Goal: Navigation & Orientation: Find specific page/section

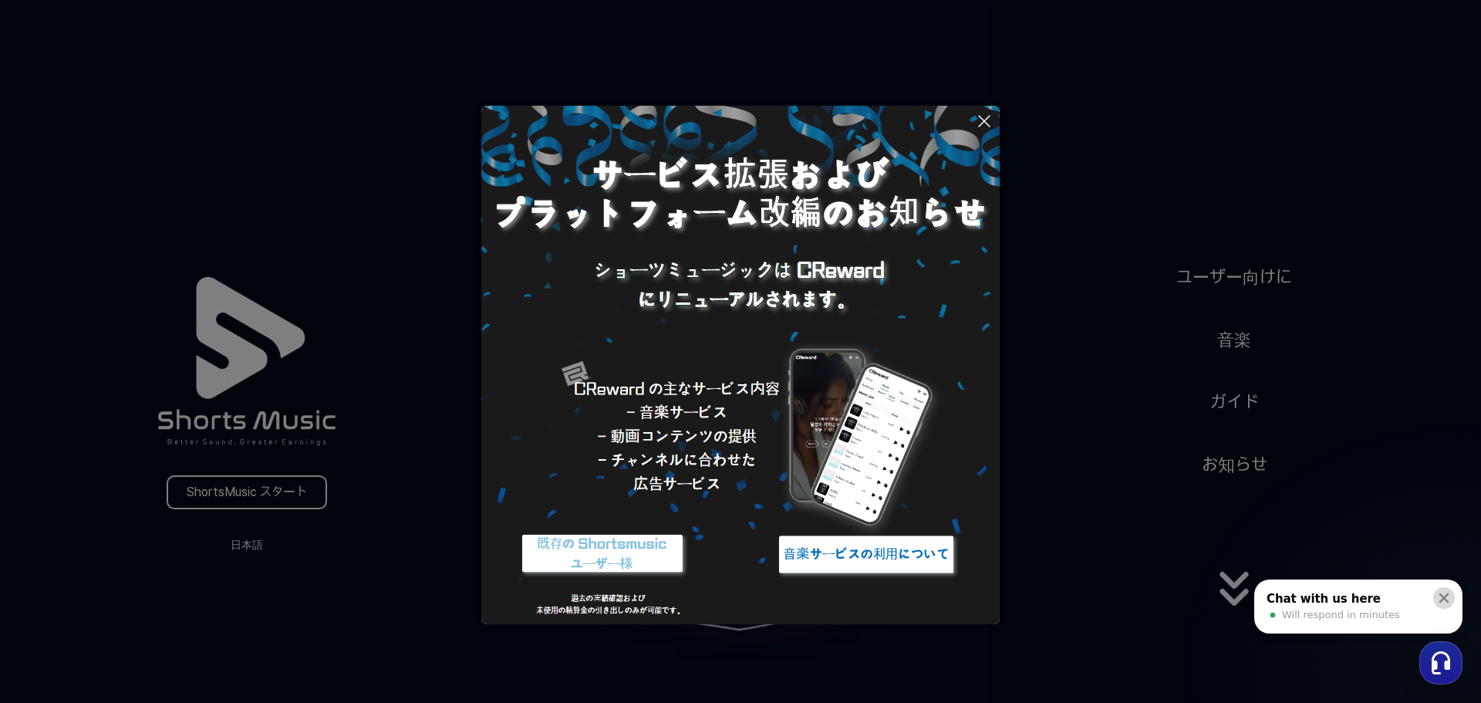
click at [1444, 588] on button at bounding box center [1444, 598] width 22 height 22
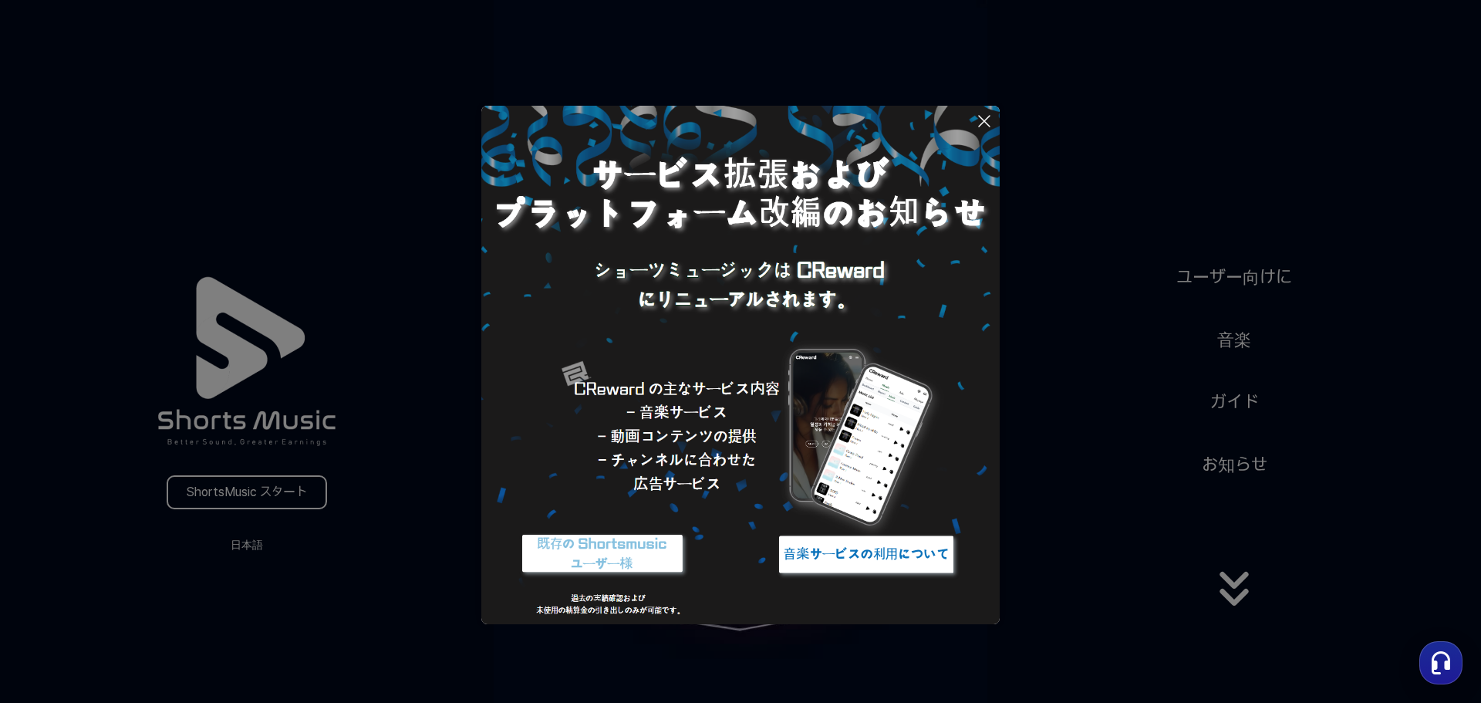
click at [857, 561] on img at bounding box center [866, 554] width 193 height 58
click at [1230, 597] on button at bounding box center [740, 351] width 1481 height 703
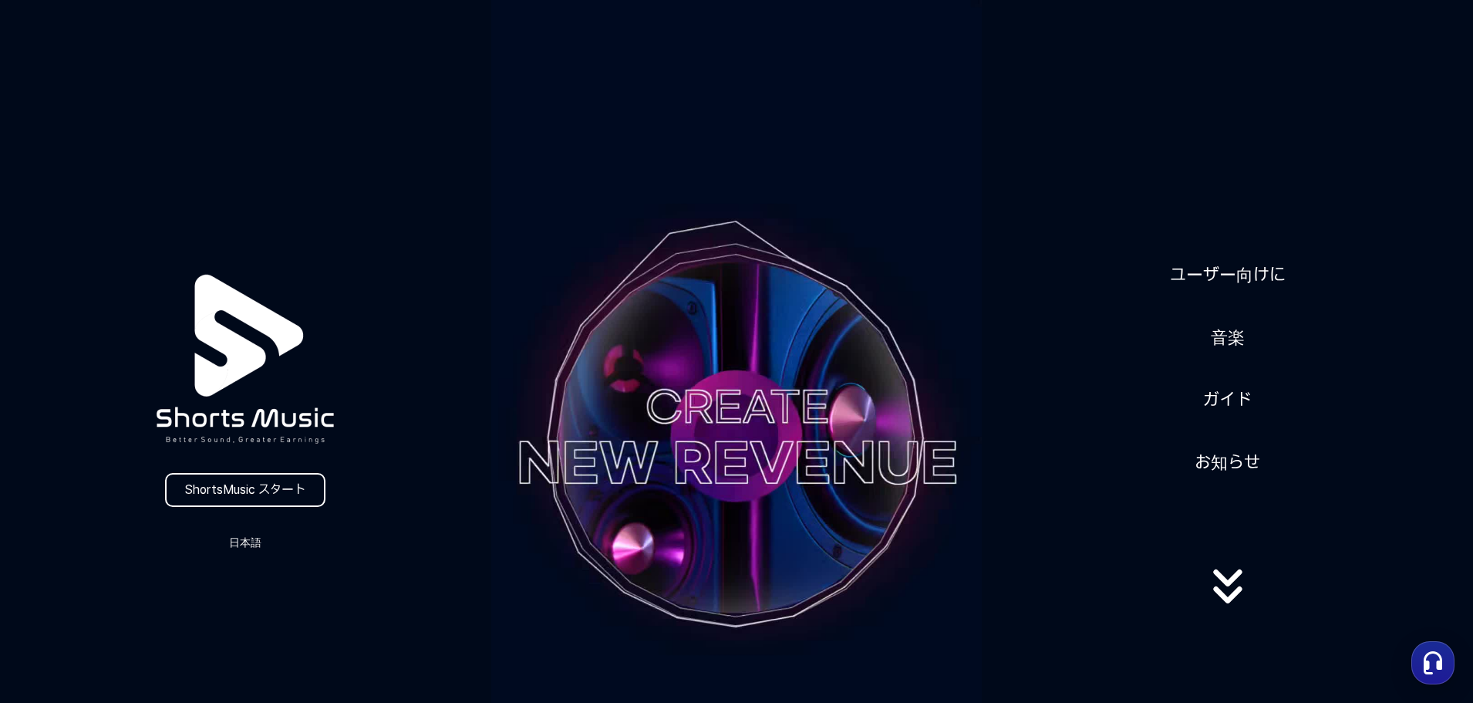
click at [1219, 587] on icon at bounding box center [1227, 578] width 29 height 17
click at [1223, 581] on icon at bounding box center [1227, 588] width 29 height 17
click at [1223, 581] on icon at bounding box center [1227, 578] width 29 height 17
click at [1223, 581] on icon at bounding box center [1227, 587] width 99 height 62
click at [1221, 329] on link "音楽" at bounding box center [1228, 337] width 46 height 38
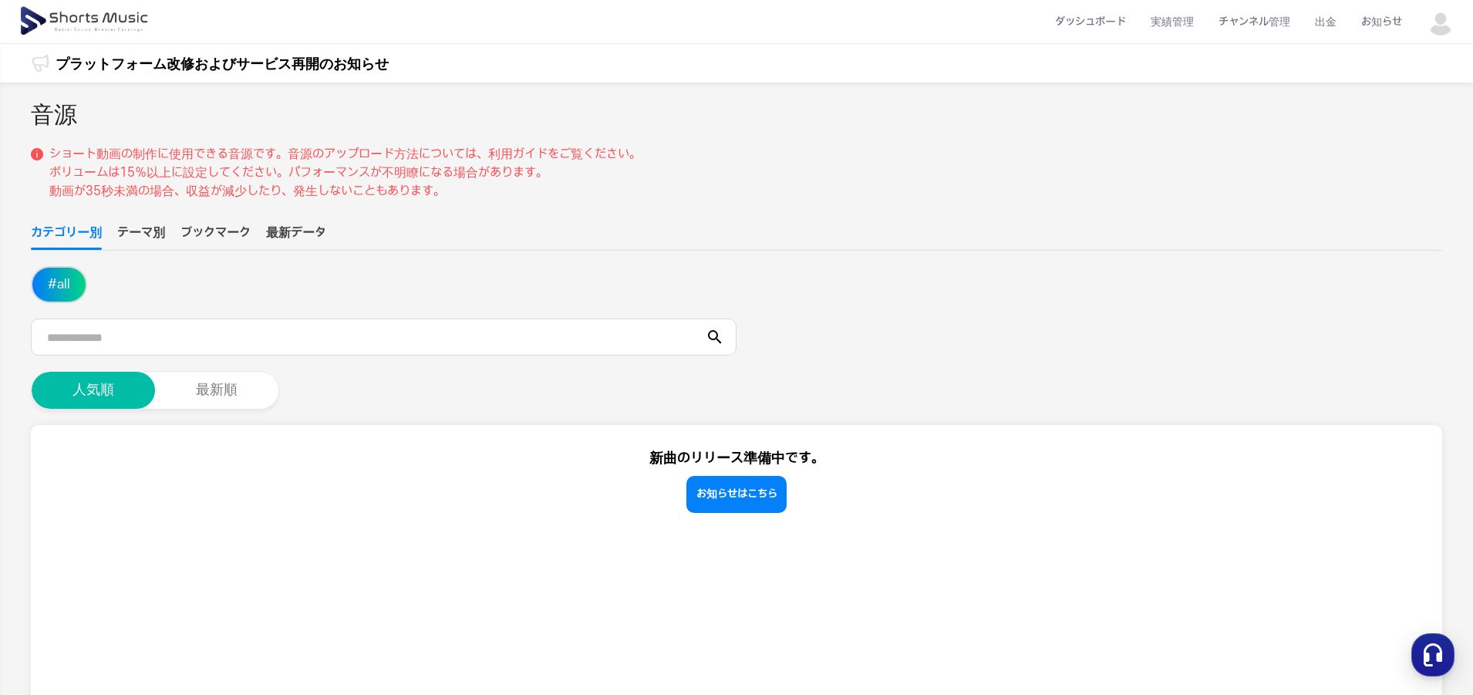
click at [150, 227] on button "テーマ別" at bounding box center [141, 237] width 48 height 26
click at [207, 228] on button "ブックマーク" at bounding box center [215, 237] width 70 height 26
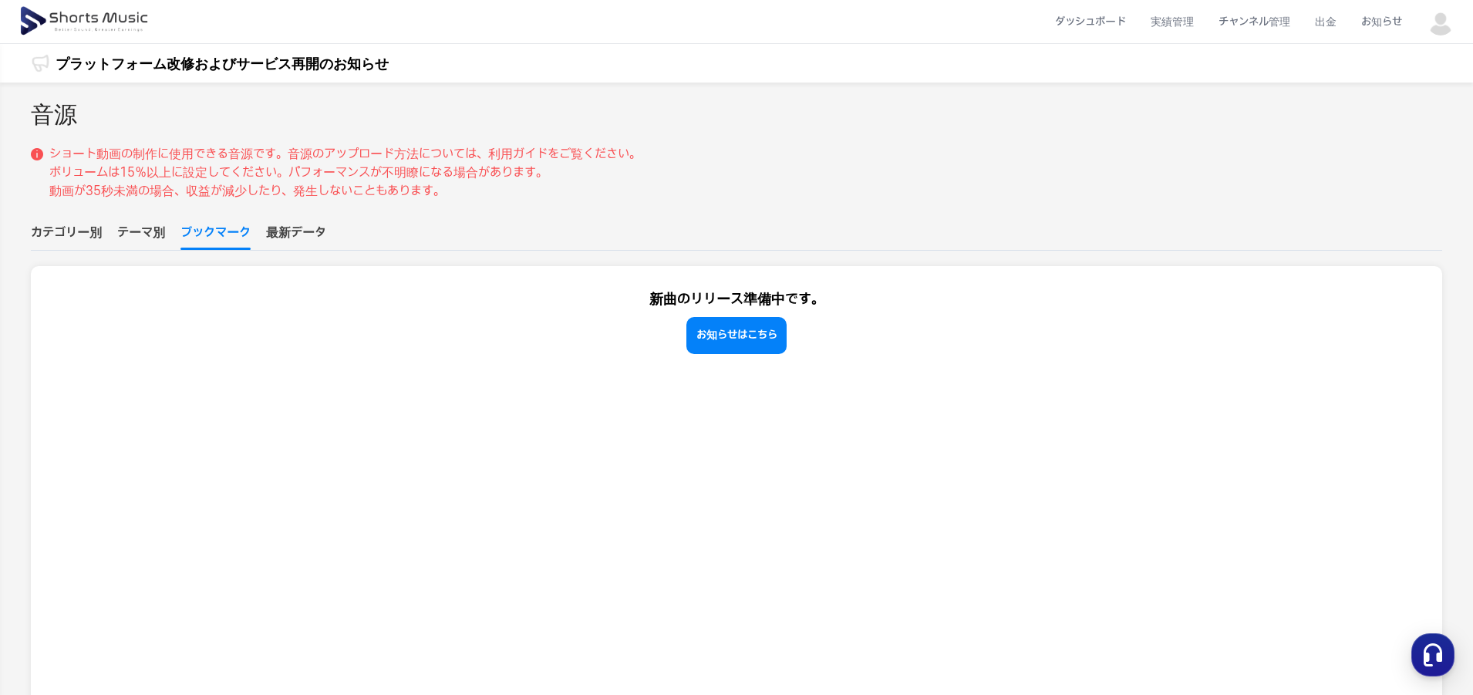
click at [304, 224] on button "最新データ" at bounding box center [296, 237] width 60 height 26
click at [161, 235] on button "テーマ別" at bounding box center [141, 237] width 48 height 26
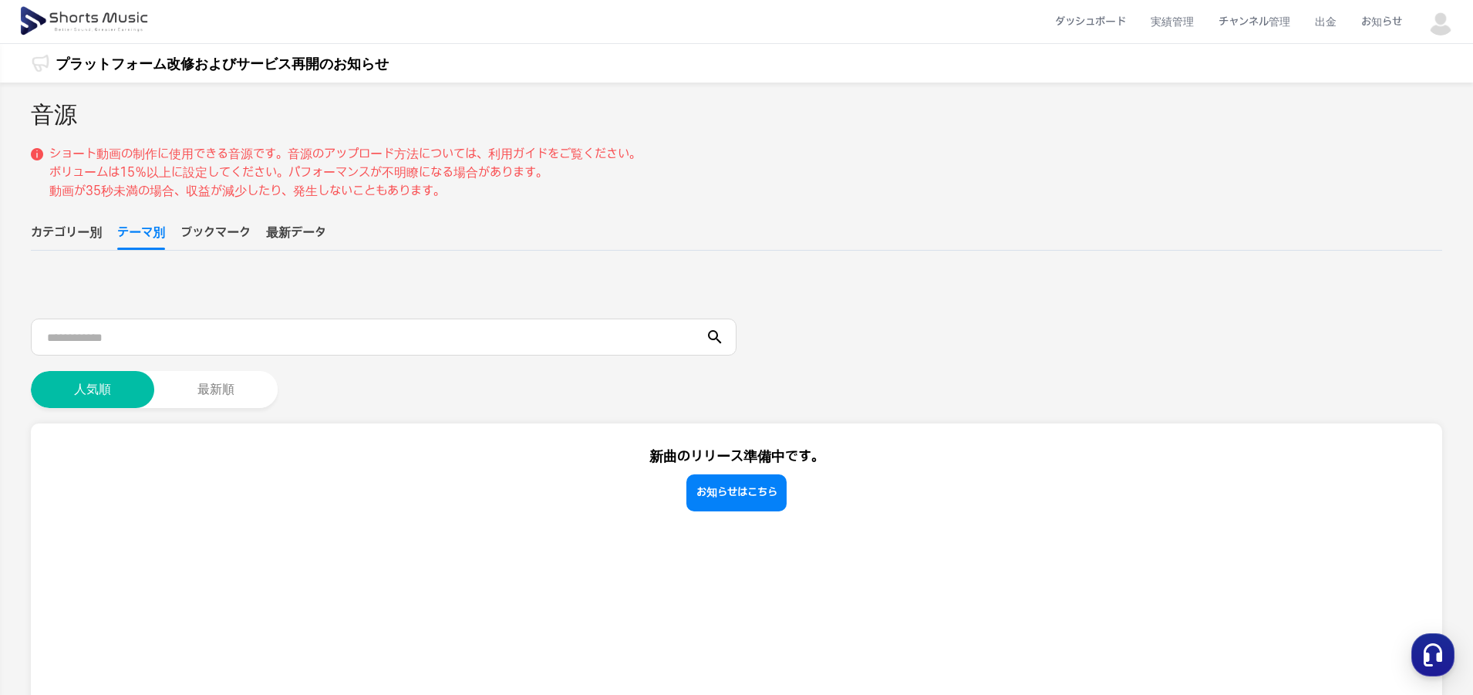
click at [82, 230] on button "カテゴリー別" at bounding box center [66, 237] width 71 height 26
click at [1262, 19] on li "チャンネル管理" at bounding box center [1254, 22] width 96 height 41
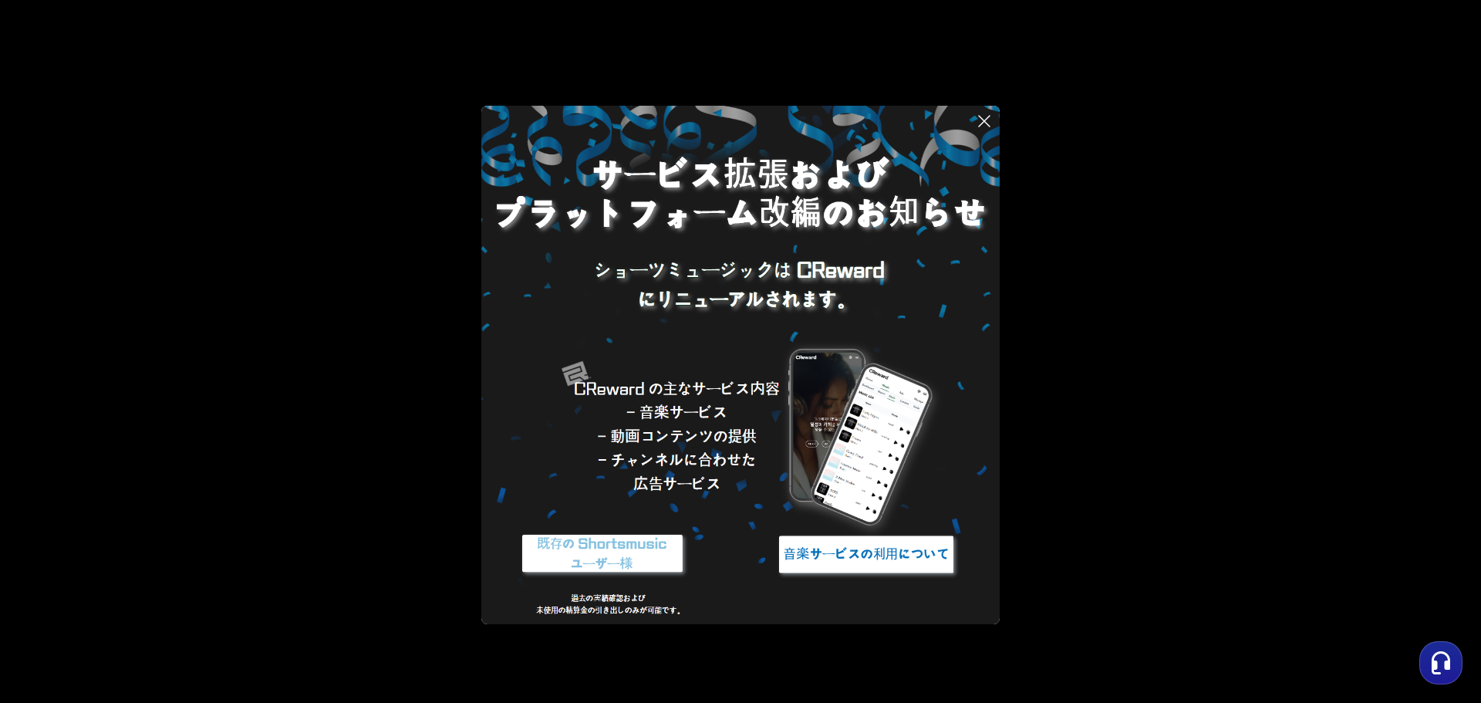
click at [978, 119] on icon at bounding box center [984, 121] width 19 height 19
